Goal: Information Seeking & Learning: Learn about a topic

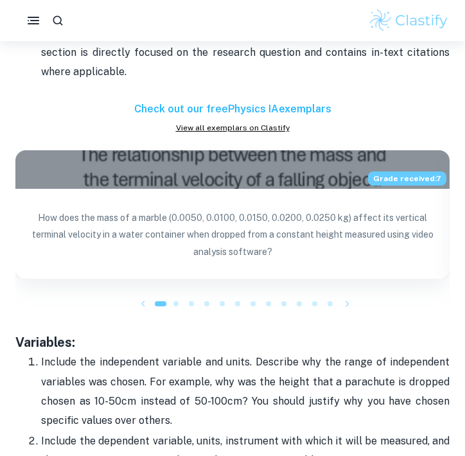
scroll to position [2035, 0]
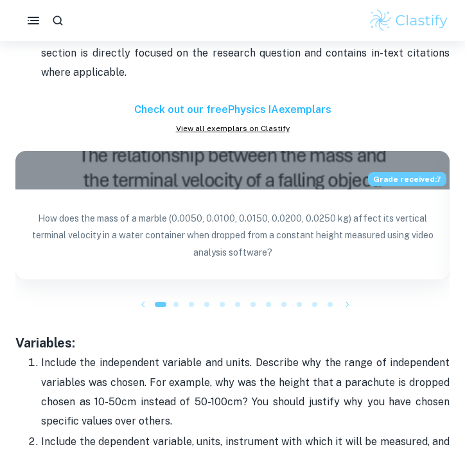
click at [286, 109] on h6 "Check out our free Physics IA exemplars" at bounding box center [232, 109] width 434 height 15
click at [265, 127] on link "View all exemplars on Clastify" at bounding box center [232, 129] width 434 height 12
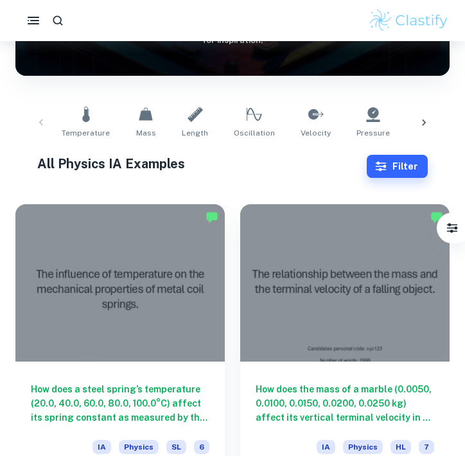
scroll to position [201, 0]
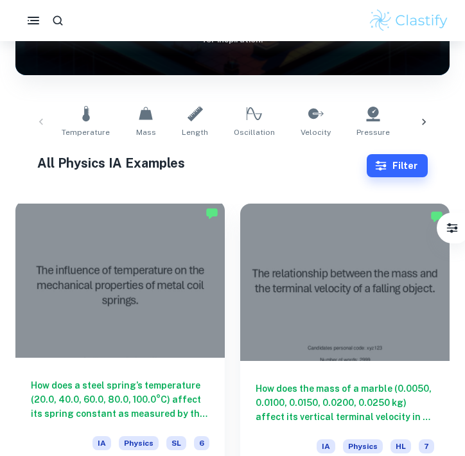
click at [166, 272] on div at bounding box center [119, 278] width 209 height 157
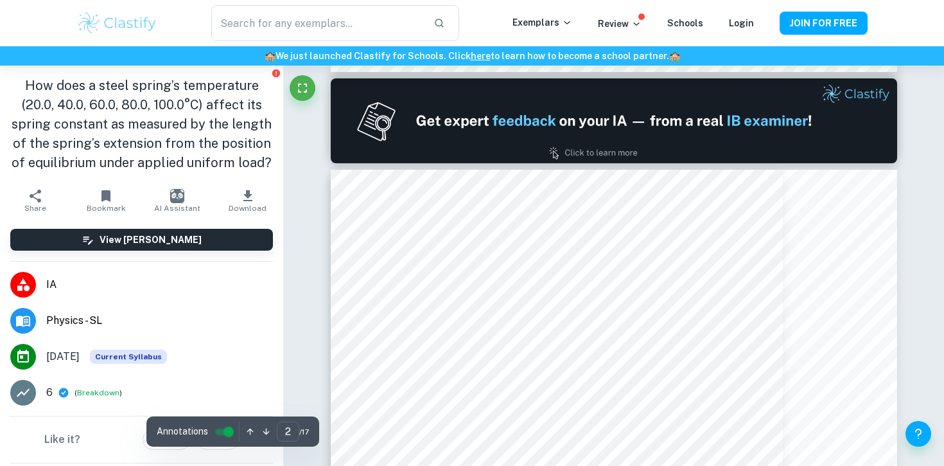
scroll to position [418, 0]
type input "1"
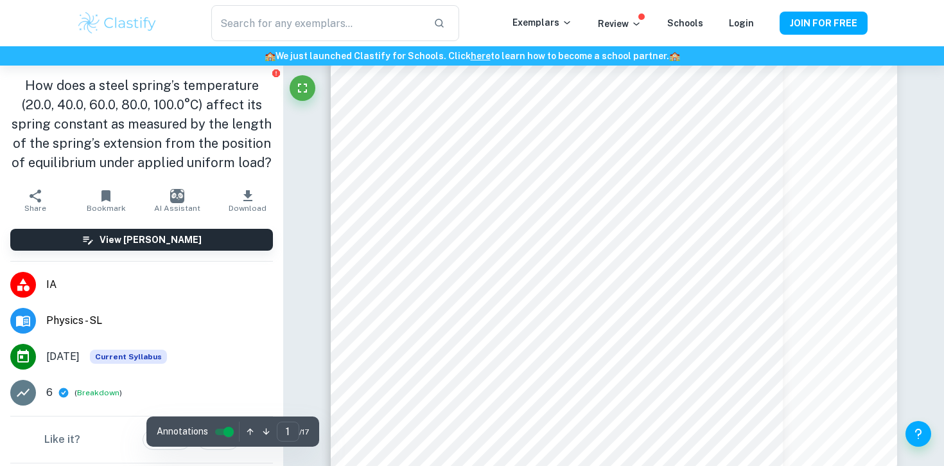
scroll to position [0, 0]
